Goal: Information Seeking & Learning: Check status

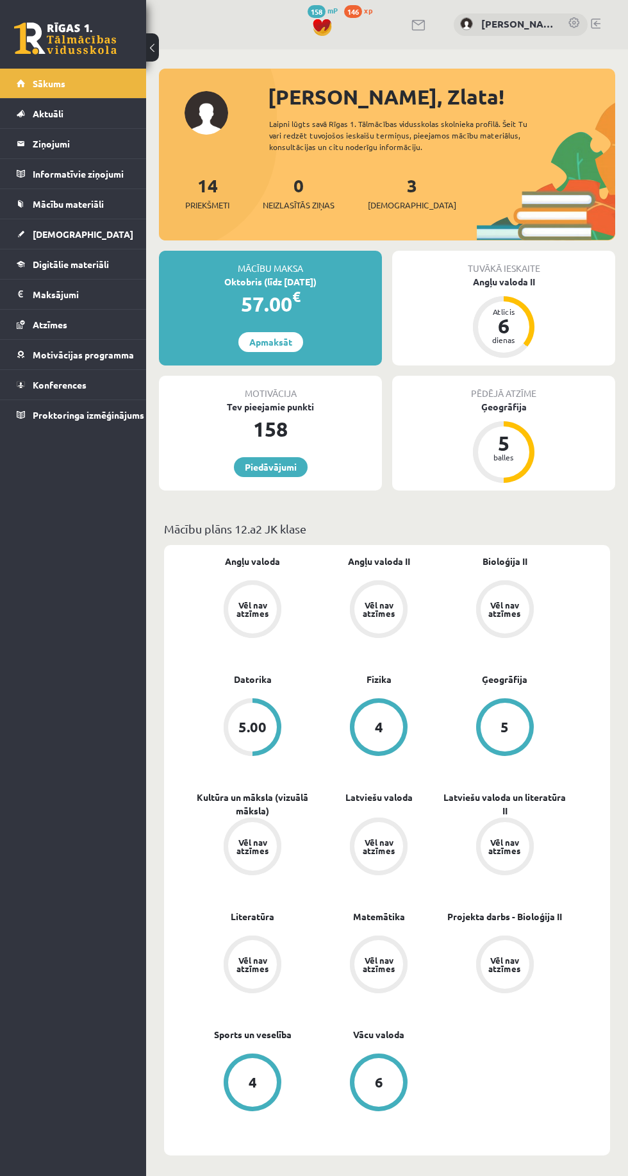
click at [57, 233] on span "[DEMOGRAPHIC_DATA]" at bounding box center [83, 234] width 101 height 12
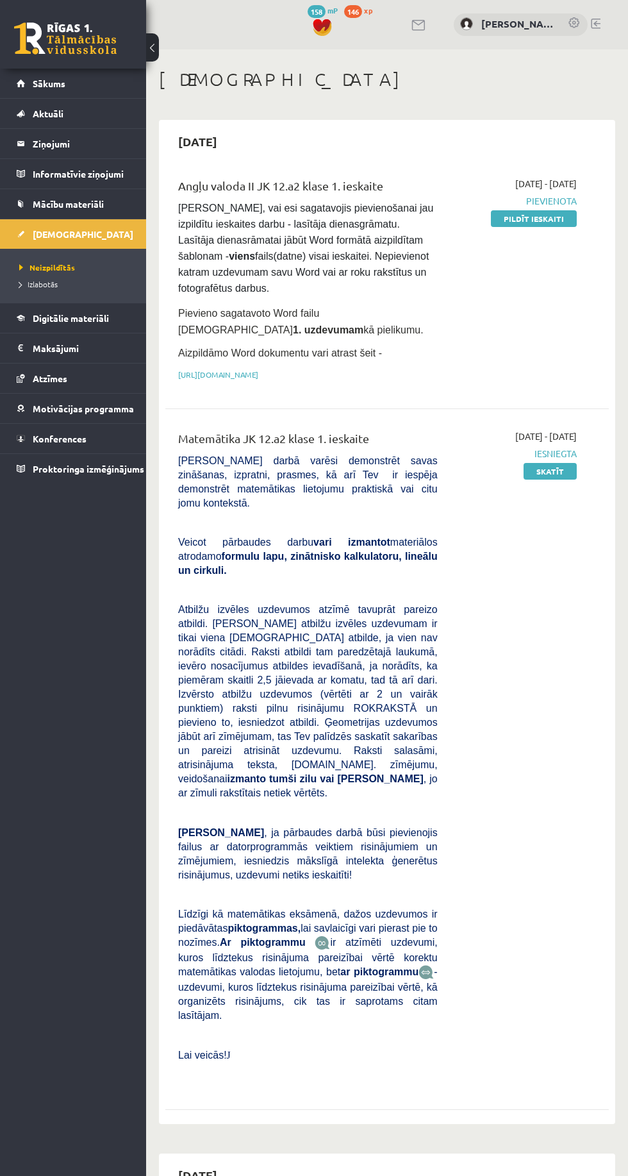
click at [93, 151] on legend "Ziņojumi 0" at bounding box center [81, 143] width 97 height 29
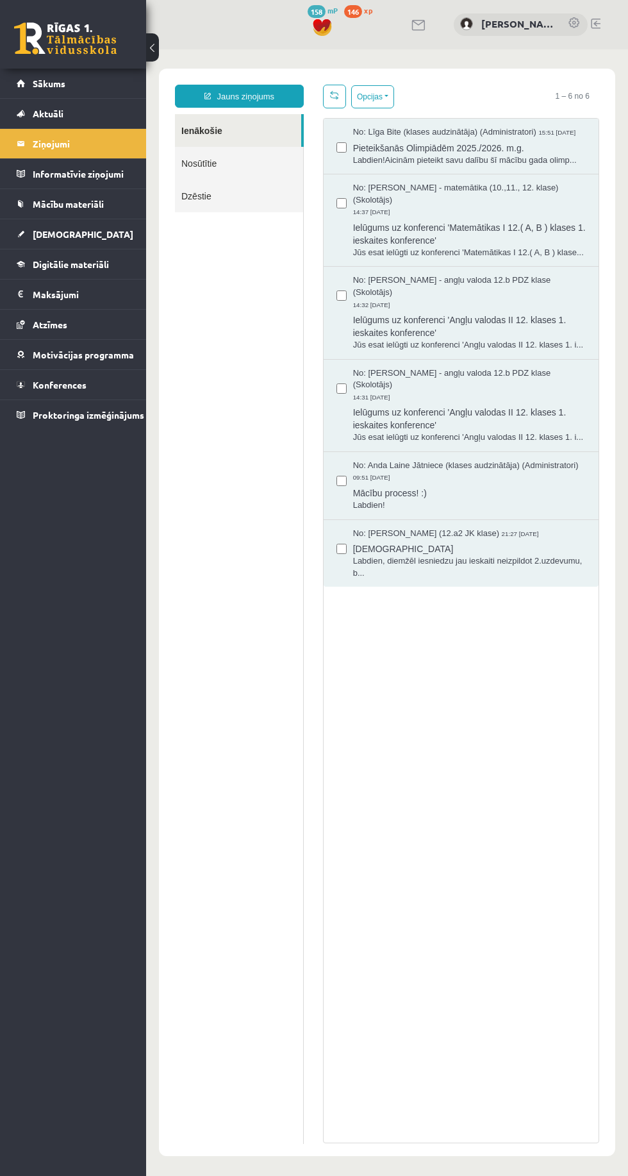
click at [515, 154] on span "Pieteikšanās Olimpiādēm 2025./2026. m.g." at bounding box center [469, 146] width 233 height 16
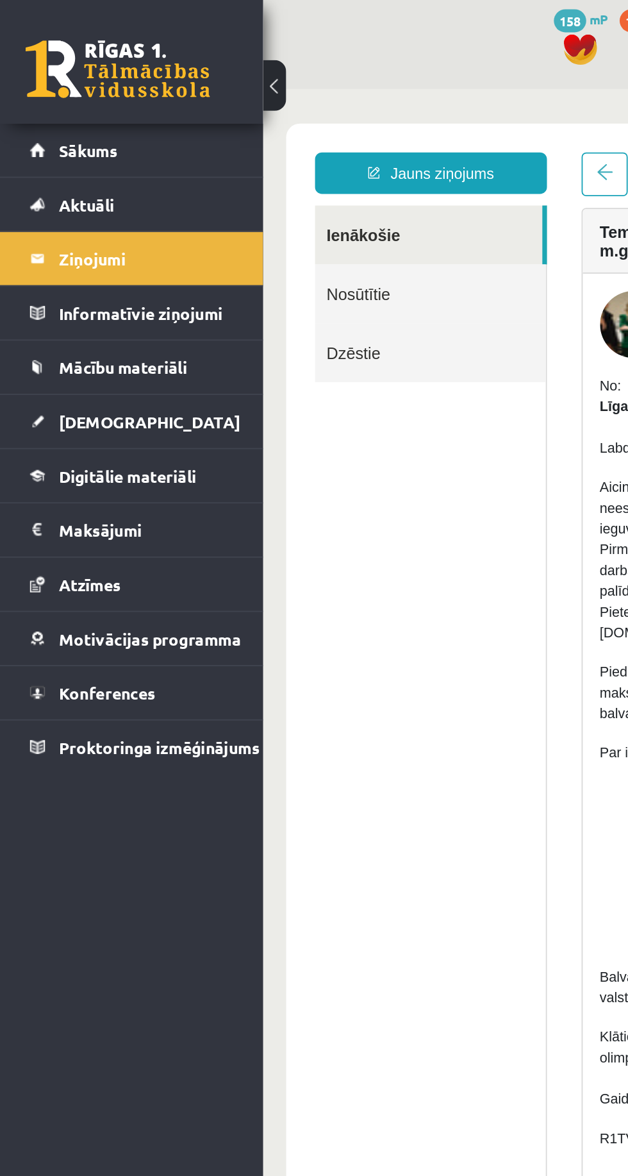
click at [364, 197] on link "Nosūtītie" at bounding box center [356, 202] width 128 height 33
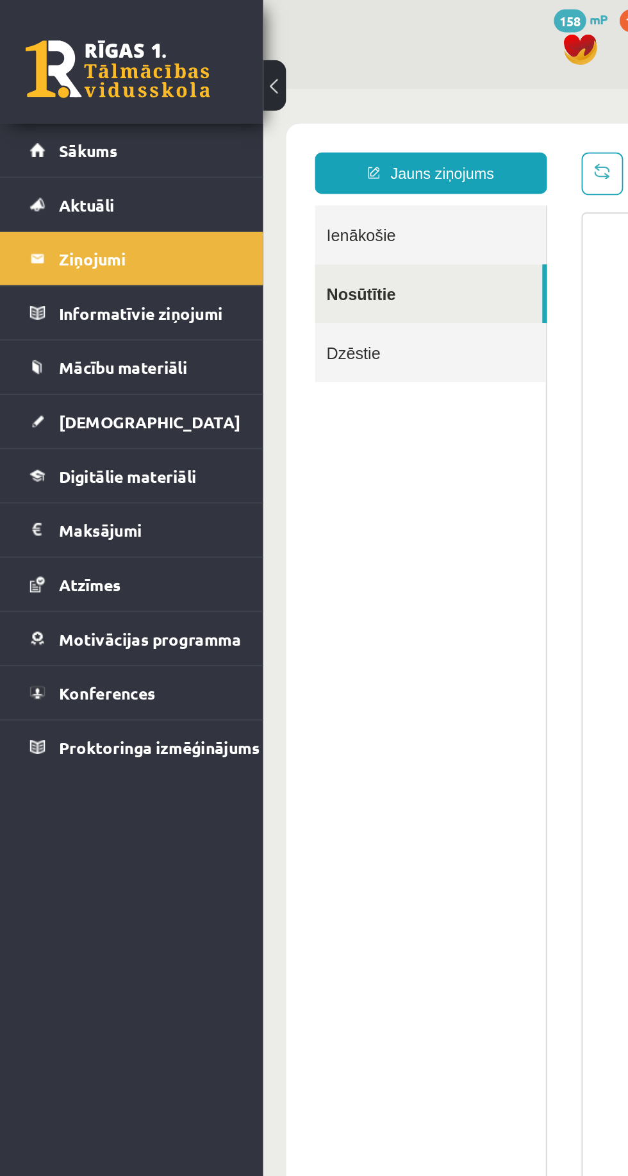
click at [345, 172] on link "Ienākošie" at bounding box center [356, 169] width 128 height 33
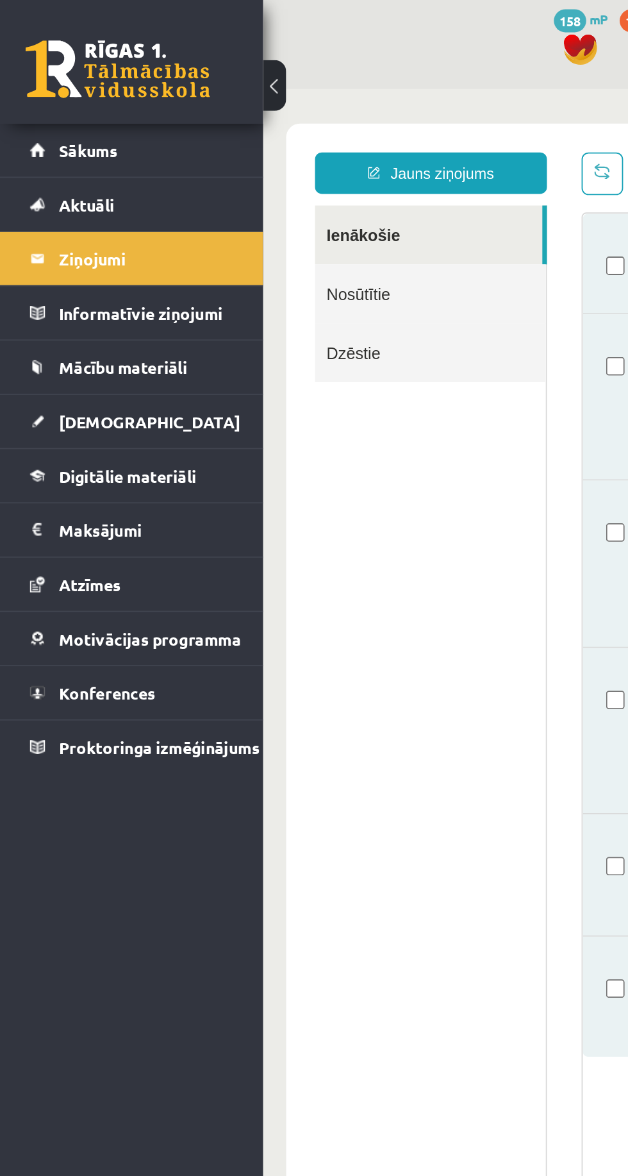
click at [73, 245] on link "[DEMOGRAPHIC_DATA]" at bounding box center [73, 233] width 113 height 29
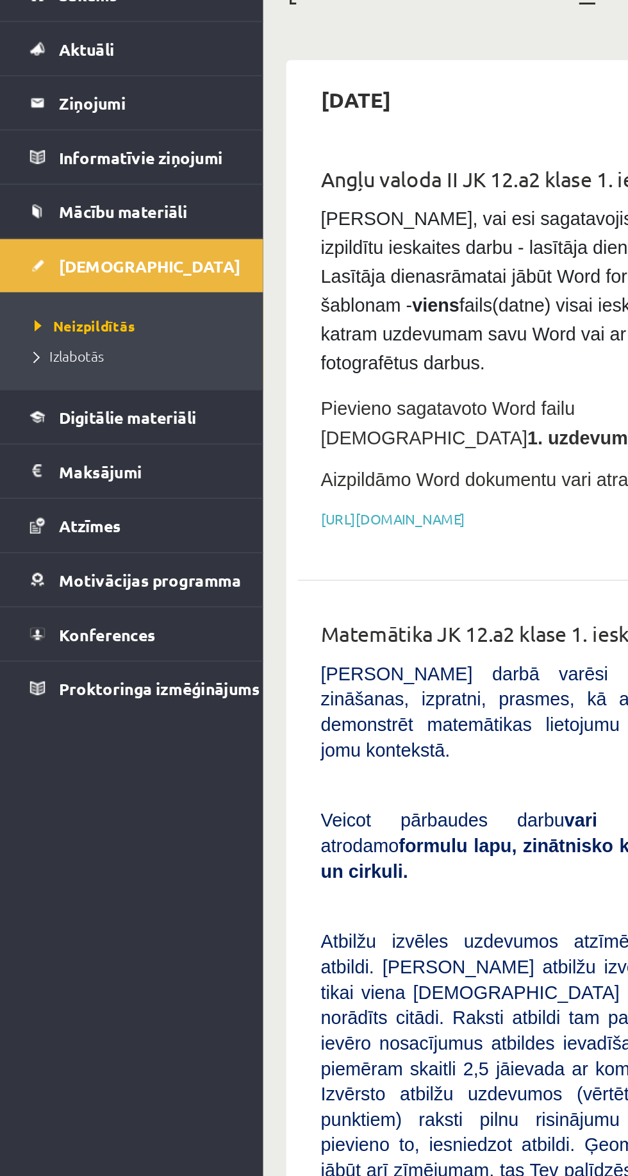
click at [95, 281] on link "Izlabotās" at bounding box center [76, 284] width 114 height 12
